Goal: Task Accomplishment & Management: Manage account settings

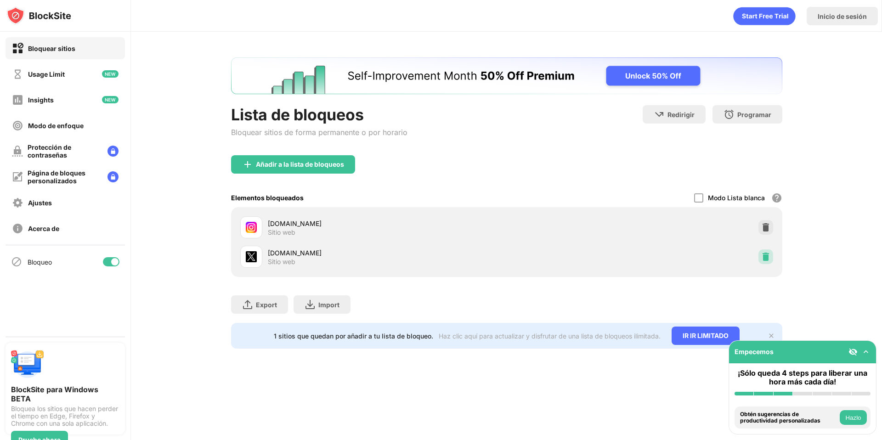
click at [772, 259] on div at bounding box center [765, 256] width 15 height 15
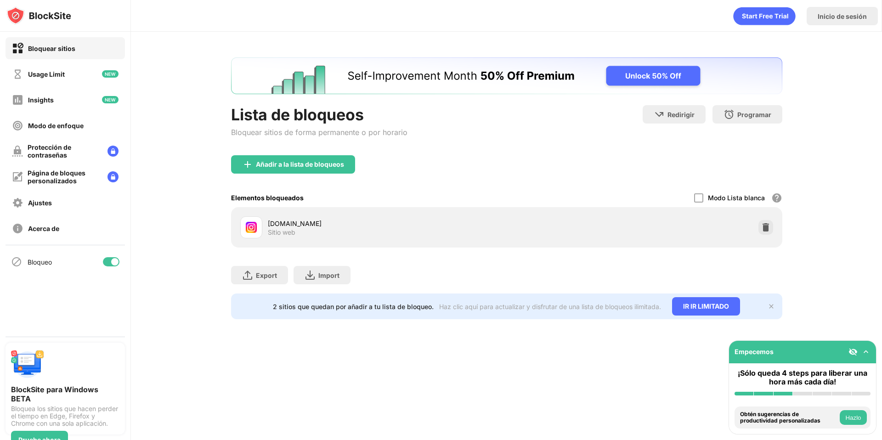
drag, startPoint x: 769, startPoint y: 258, endPoint x: 761, endPoint y: 231, distance: 27.3
click at [769, 257] on div "Export Exportar archivos (sólo para artículos de sitios web) Import Importar ar…" at bounding box center [506, 271] width 551 height 46
